Goal: Task Accomplishment & Management: Use online tool/utility

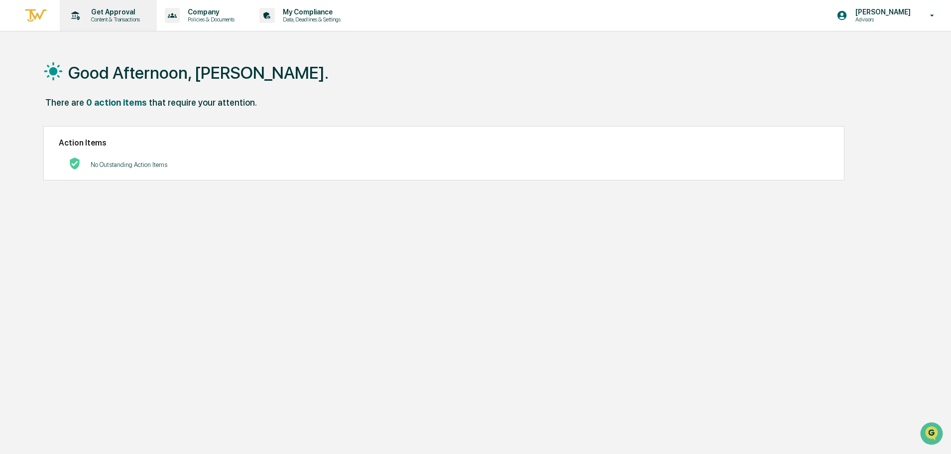
click at [115, 18] on p "Content & Transactions" at bounding box center [114, 19] width 62 height 7
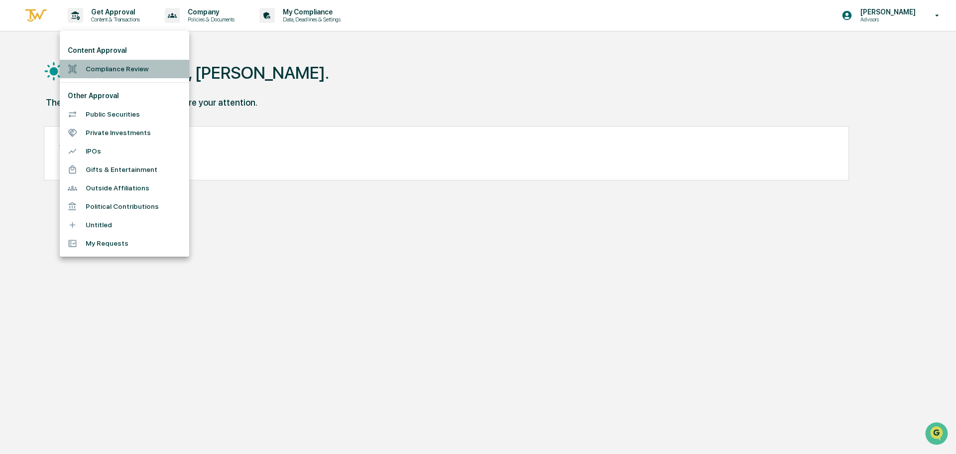
click at [132, 70] on li "Compliance Review" at bounding box center [125, 69] width 130 height 18
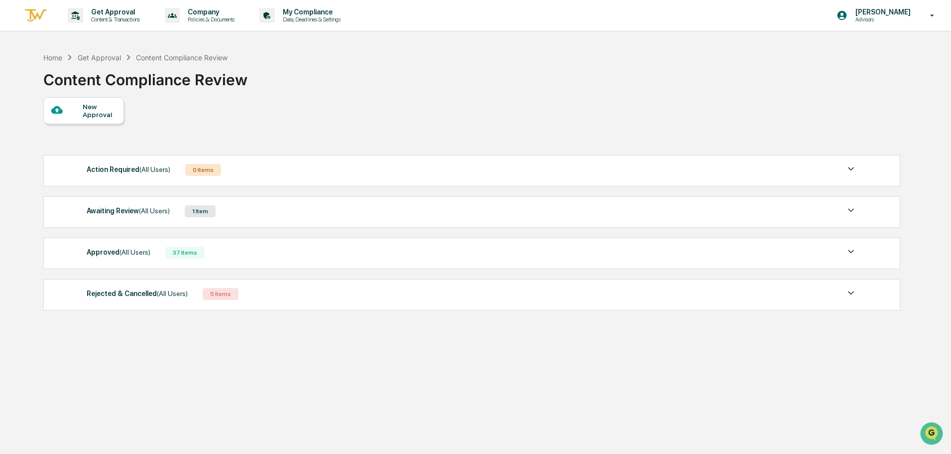
click at [139, 214] on span "(All Users)" at bounding box center [154, 211] width 31 height 8
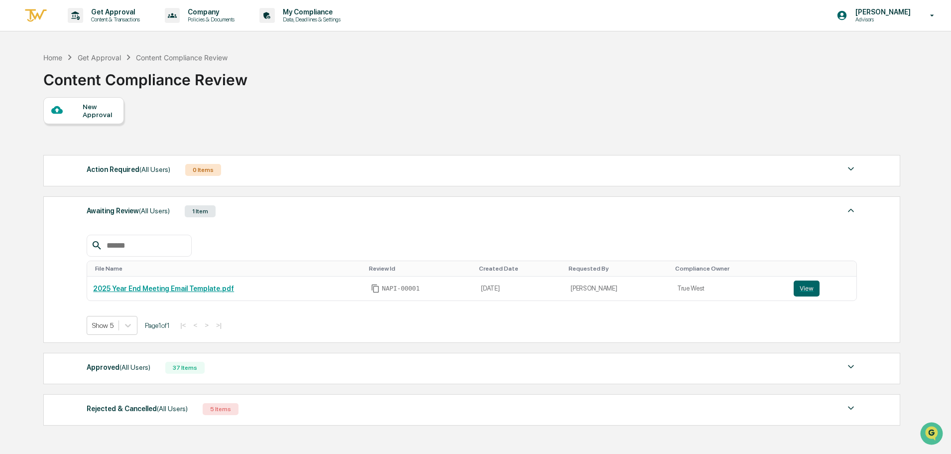
click at [123, 365] on span "(All Users)" at bounding box center [135, 367] width 31 height 8
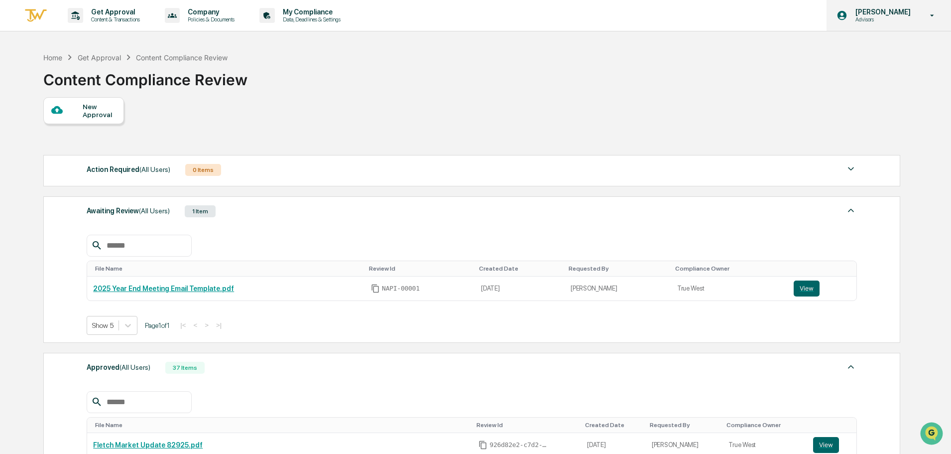
click at [913, 18] on p "Advisors" at bounding box center [882, 19] width 68 height 7
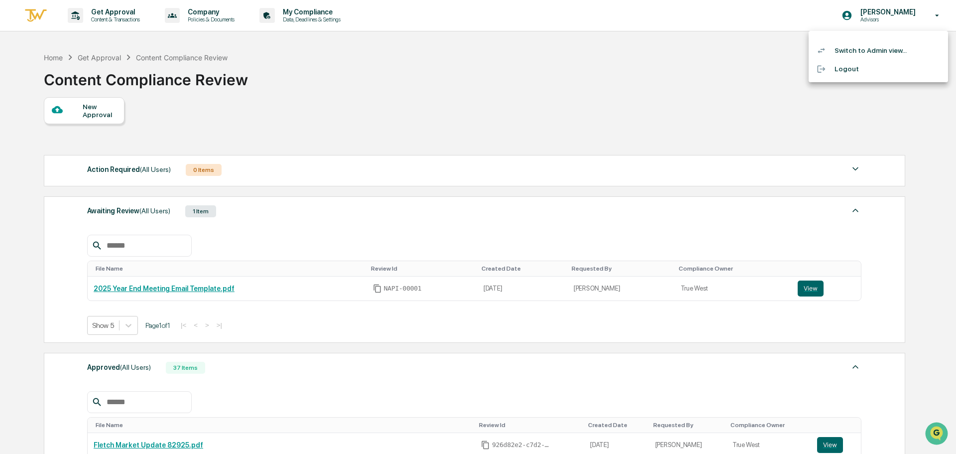
click at [870, 54] on li "Switch to Admin view..." at bounding box center [878, 50] width 139 height 18
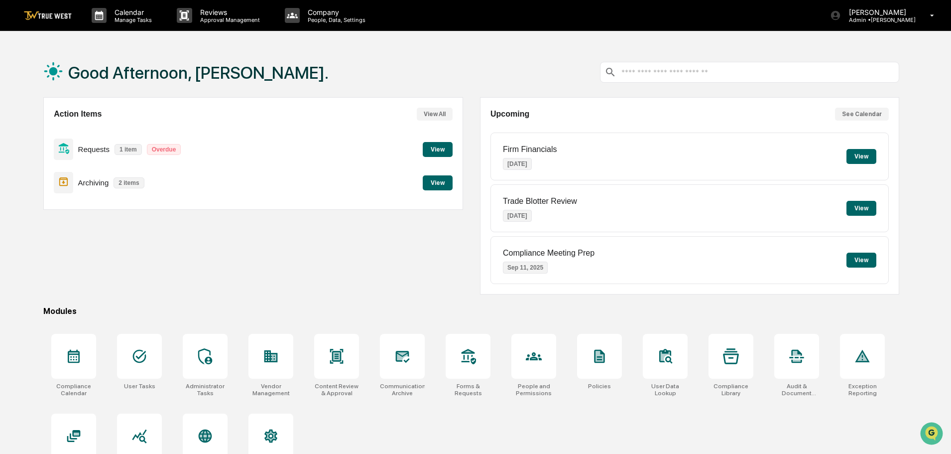
click at [445, 150] on button "View" at bounding box center [438, 149] width 30 height 15
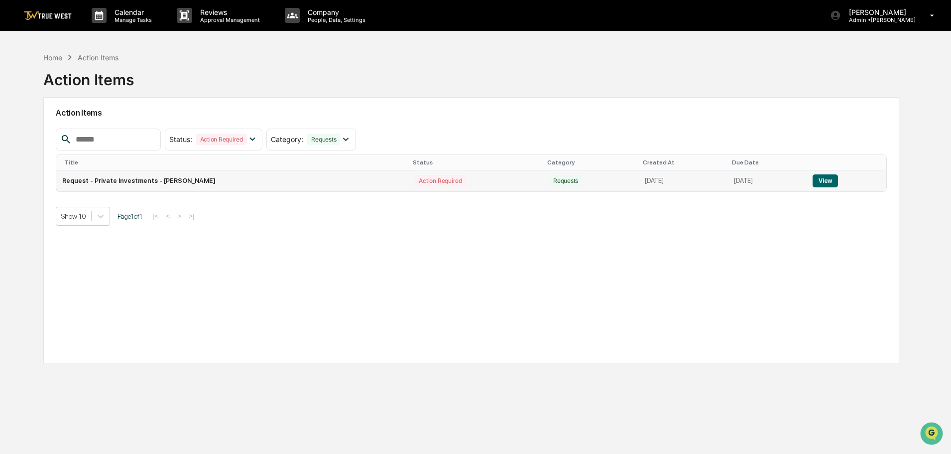
click at [827, 184] on button "View" at bounding box center [825, 180] width 25 height 13
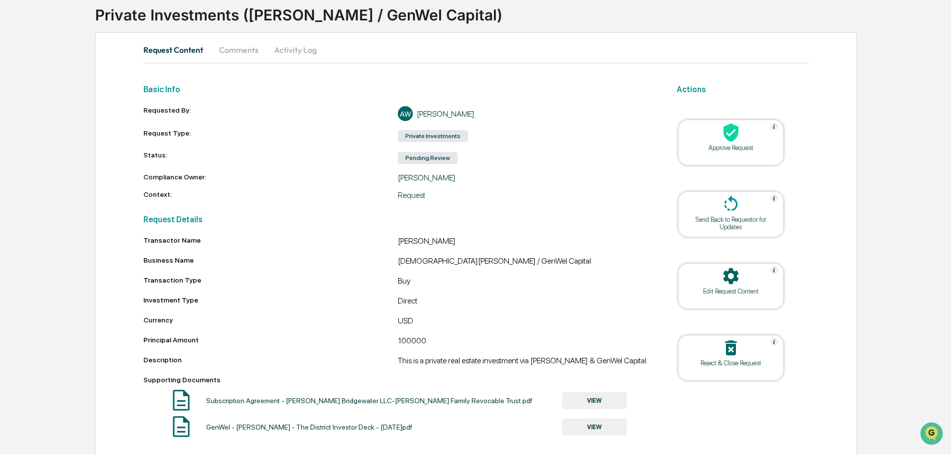
scroll to position [73, 0]
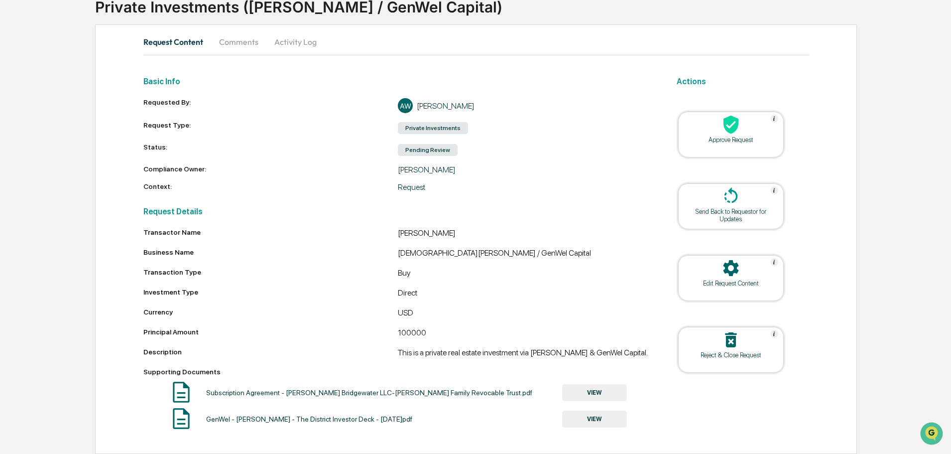
click at [760, 144] on div "Approve Request" at bounding box center [731, 135] width 106 height 46
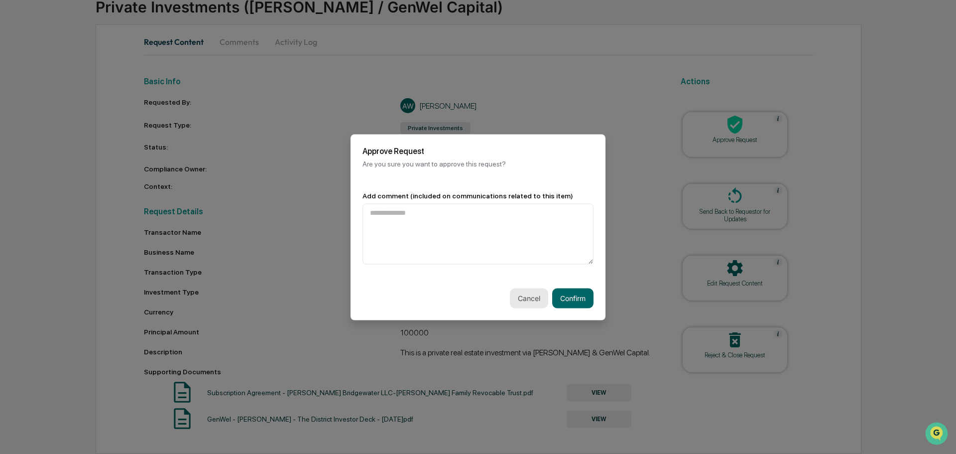
click at [524, 298] on button "Cancel" at bounding box center [529, 298] width 38 height 20
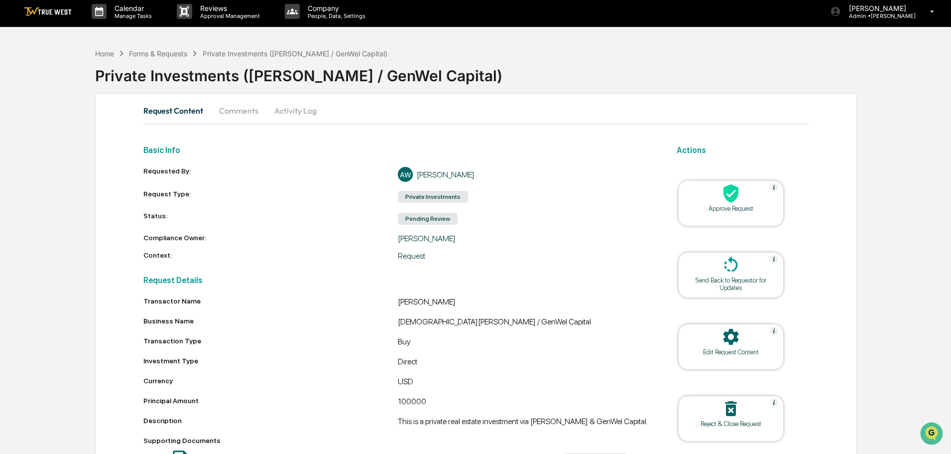
scroll to position [0, 0]
